Goal: Find contact information: Find contact information

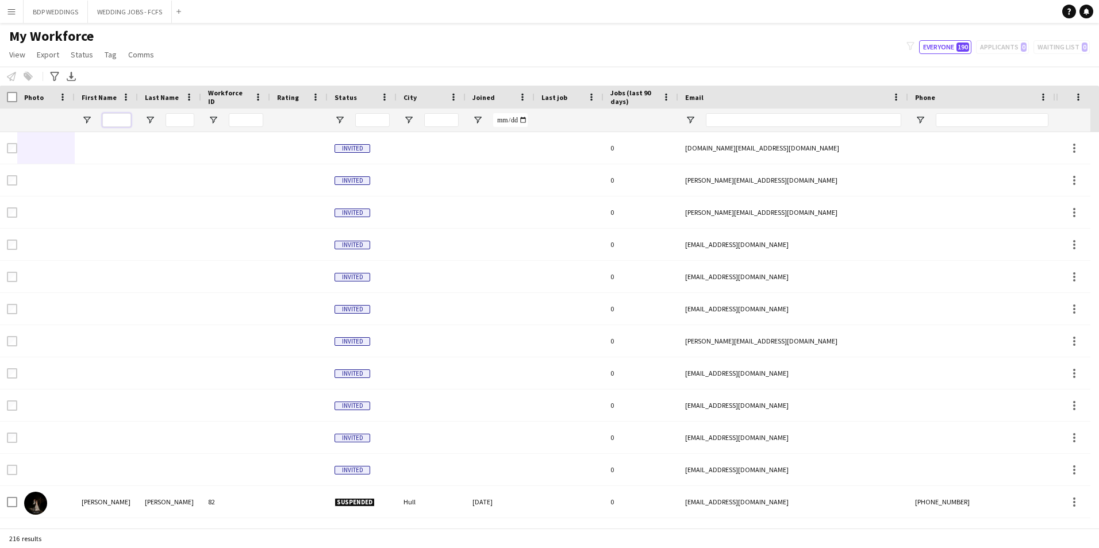
click at [109, 121] on input "First Name Filter Input" at bounding box center [116, 120] width 29 height 14
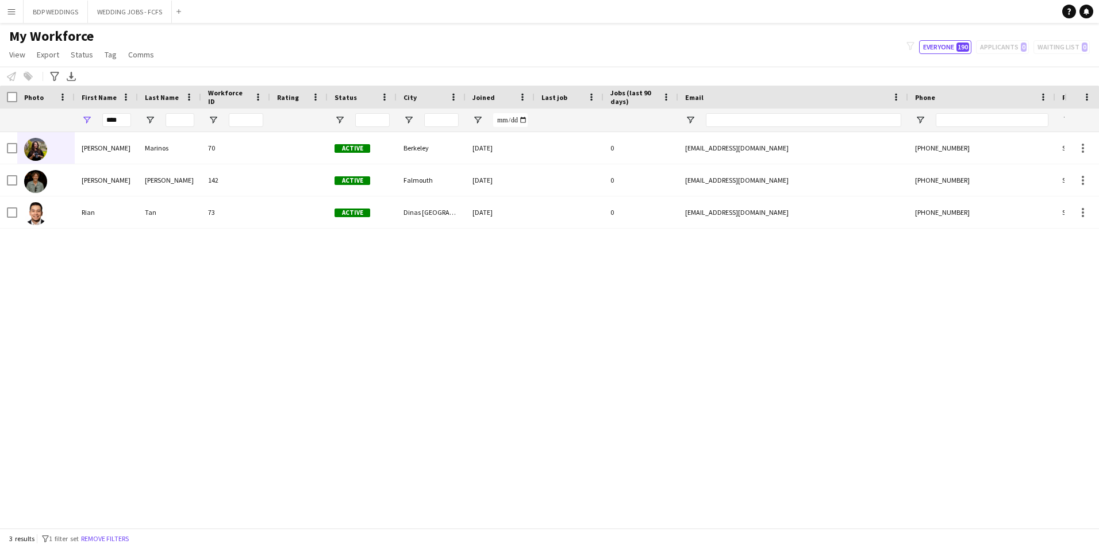
click at [94, 218] on div "Rian" at bounding box center [106, 213] width 63 height 32
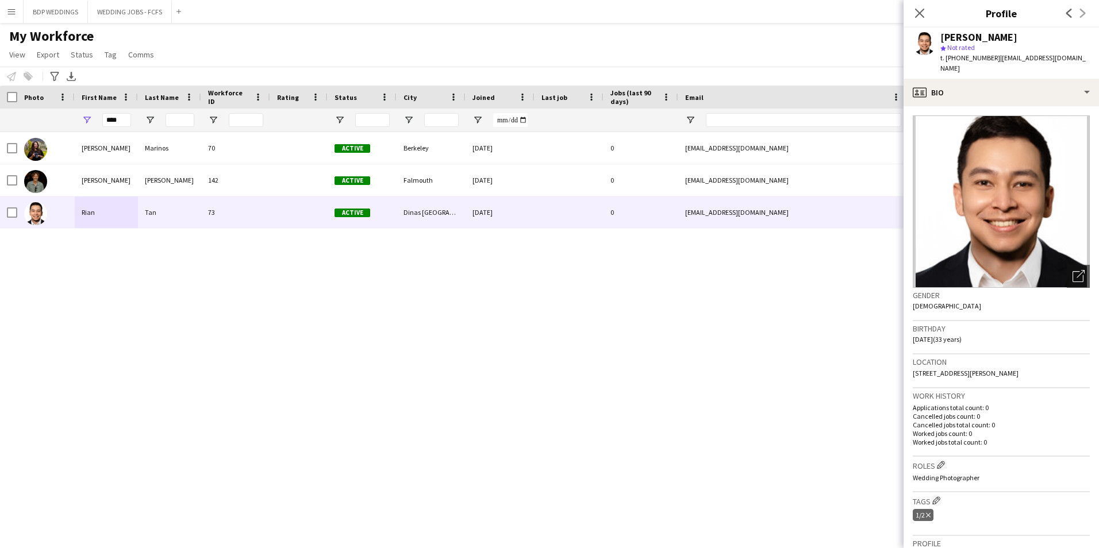
drag, startPoint x: 995, startPoint y: 56, endPoint x: 1098, endPoint y: 53, distance: 102.3
click at [1098, 53] on app-profile-header "[PERSON_NAME] star Not rated t. [PHONE_NUMBER] | [EMAIL_ADDRESS][DOMAIN_NAME]" at bounding box center [1000, 53] width 195 height 51
copy span "[EMAIL_ADDRESS][DOMAIN_NAME]"
drag, startPoint x: 126, startPoint y: 121, endPoint x: 72, endPoint y: 110, distance: 55.6
click at [72, 110] on div "****" at bounding box center [623, 120] width 1246 height 23
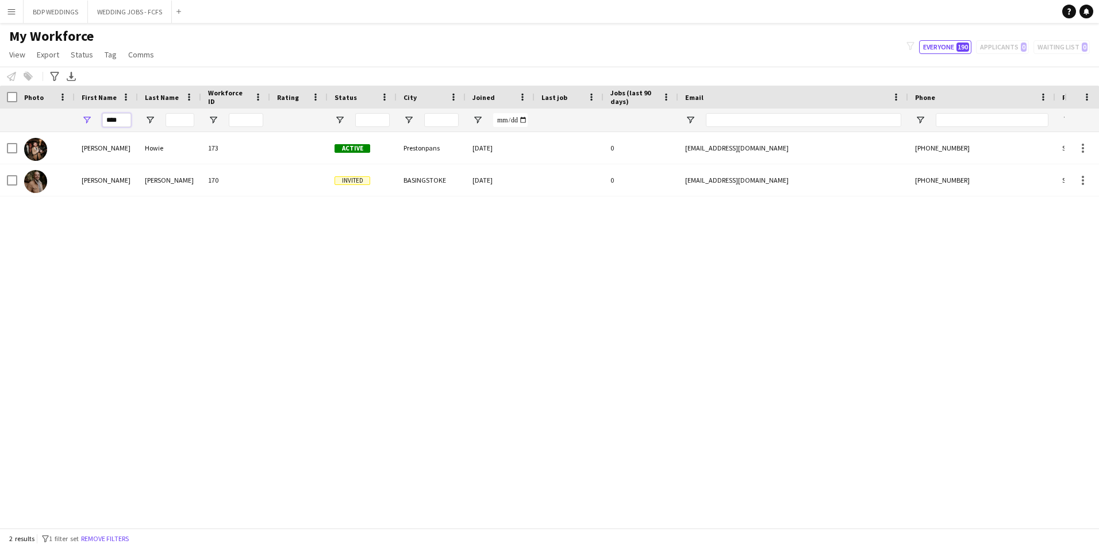
type input "****"
drag, startPoint x: 91, startPoint y: 231, endPoint x: 86, endPoint y: 222, distance: 10.5
click at [90, 231] on div "[PERSON_NAME] 173 Active Prestonpans [DATE] 0 [EMAIL_ADDRESS][DOMAIN_NAME] [PHO…" at bounding box center [532, 325] width 1064 height 387
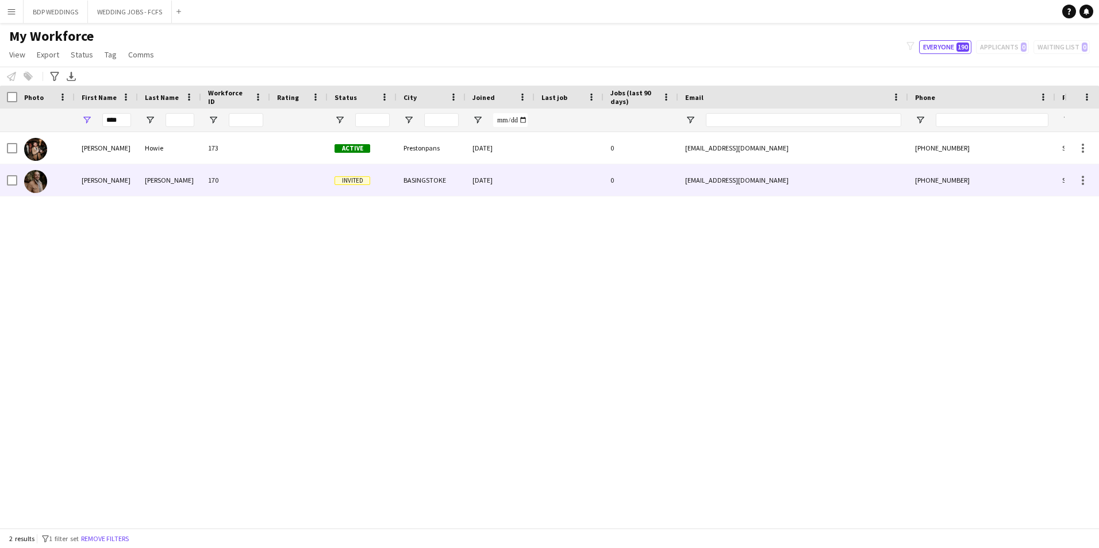
click at [149, 182] on div "[PERSON_NAME]" at bounding box center [169, 180] width 63 height 32
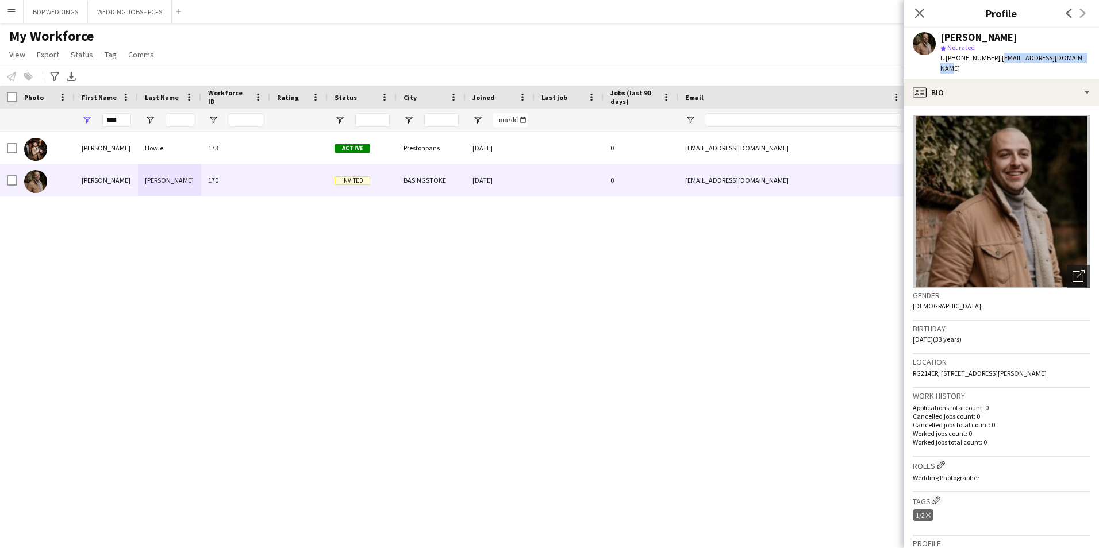
drag, startPoint x: 999, startPoint y: 56, endPoint x: 1076, endPoint y: 60, distance: 77.7
click at [1076, 60] on span "| [EMAIL_ADDRESS][DOMAIN_NAME]" at bounding box center [1012, 62] width 145 height 19
copy span "[EMAIL_ADDRESS][DOMAIN_NAME]"
click at [61, 265] on div "[PERSON_NAME] 173 Active Prestonpans [DATE] 0 [EMAIL_ADDRESS][DOMAIN_NAME] [PHO…" at bounding box center [532, 325] width 1064 height 387
drag, startPoint x: 119, startPoint y: 120, endPoint x: -51, endPoint y: 121, distance: 169.5
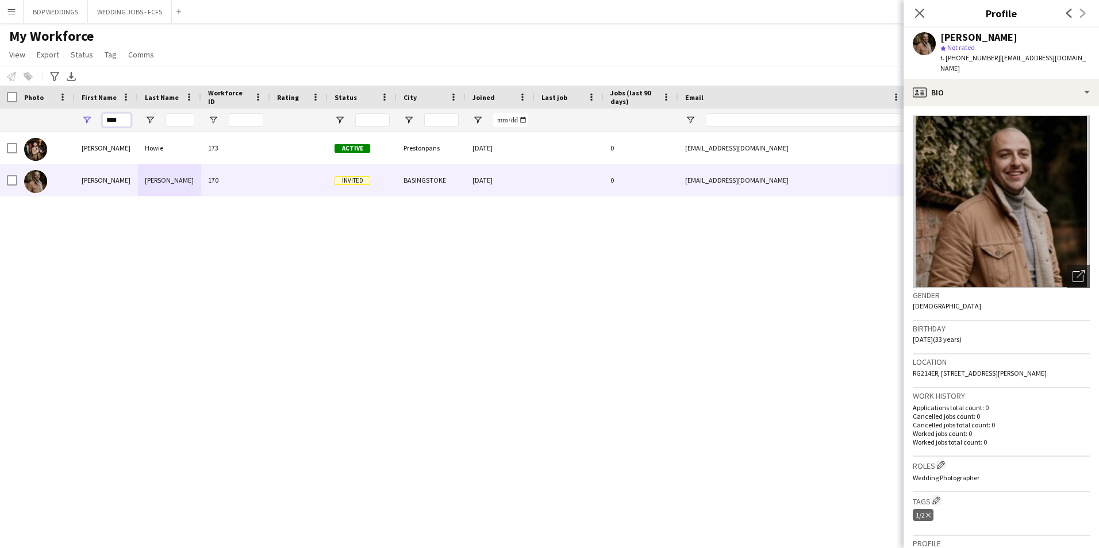
click at [0, 121] on html "Menu Boards Boards Boards All jobs Status Workforce Workforce My Workforce Recr…" at bounding box center [549, 274] width 1099 height 548
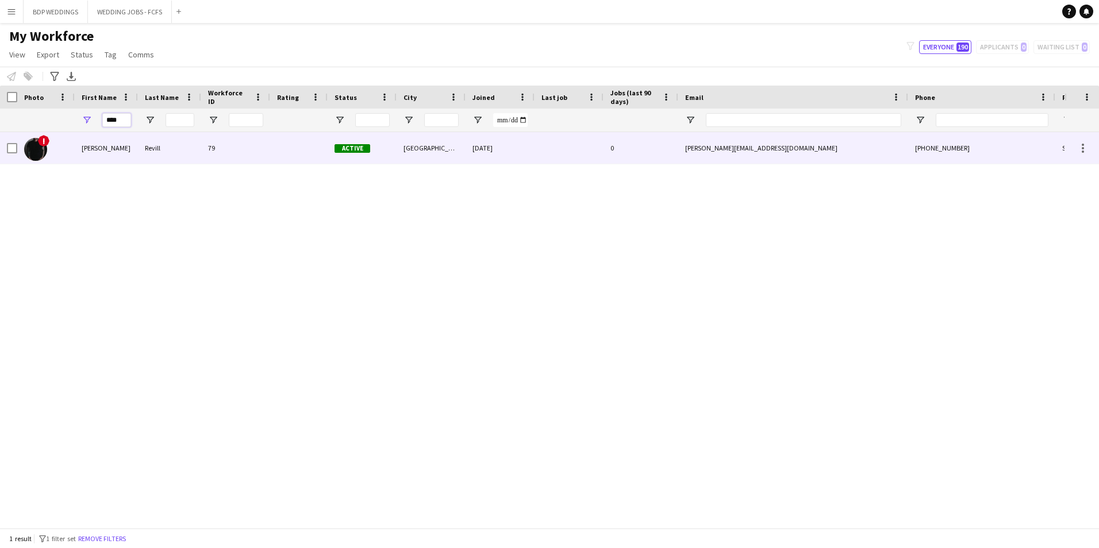
type input "****"
click at [72, 146] on div "!" at bounding box center [45, 148] width 57 height 32
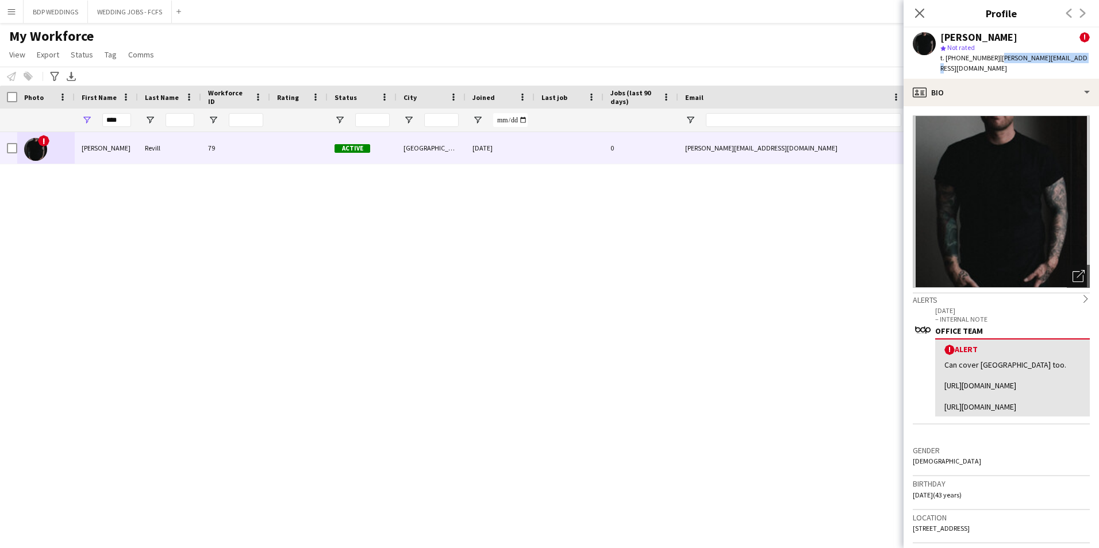
drag, startPoint x: 994, startPoint y: 56, endPoint x: 1065, endPoint y: 55, distance: 71.3
click at [1065, 55] on span "| [PERSON_NAME][EMAIL_ADDRESS][DOMAIN_NAME]" at bounding box center [1013, 62] width 147 height 19
copy span "[PERSON_NAME][EMAIL_ADDRESS][DOMAIN_NAME]"
